Goal: Transaction & Acquisition: Purchase product/service

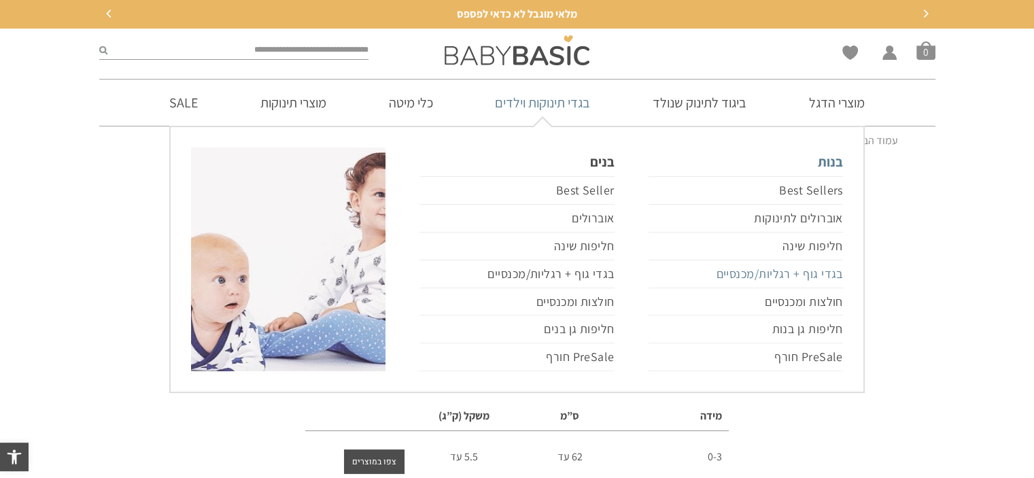
click at [788, 279] on link "בגדי גוף + רגליות/מכנסיים" at bounding box center [745, 274] width 194 height 28
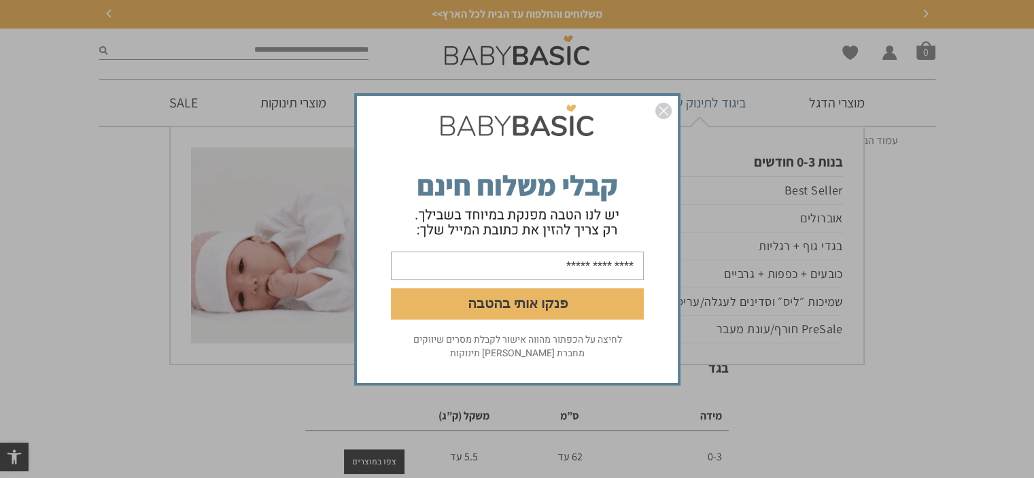
click at [655, 113] on img "סגור" at bounding box center [663, 111] width 16 height 16
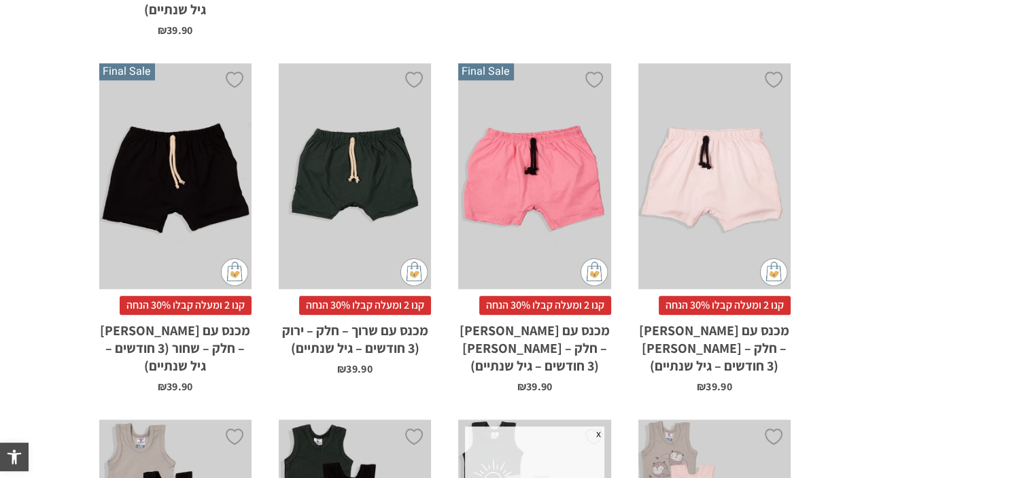
scroll to position [1767, 0]
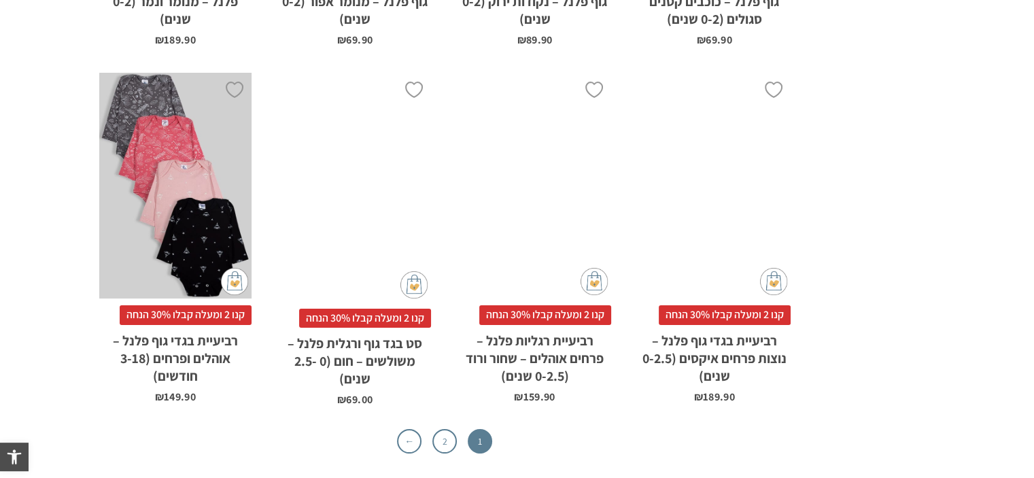
scroll to position [4145, 0]
